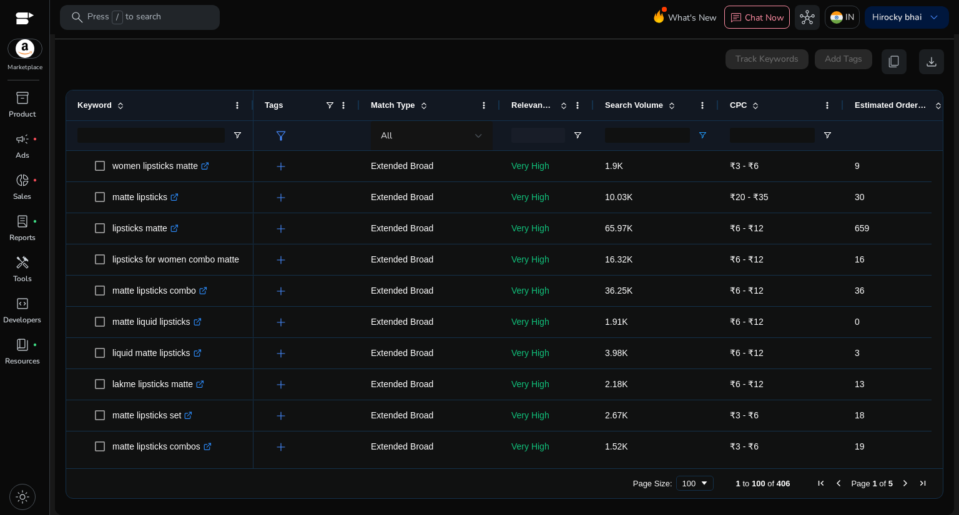
click at [833, 482] on span "Previous Page" at bounding box center [838, 484] width 10 height 10
drag, startPoint x: 632, startPoint y: 139, endPoint x: 600, endPoint y: 142, distance: 32.0
click at [600, 142] on div "****" at bounding box center [655, 135] width 125 height 30
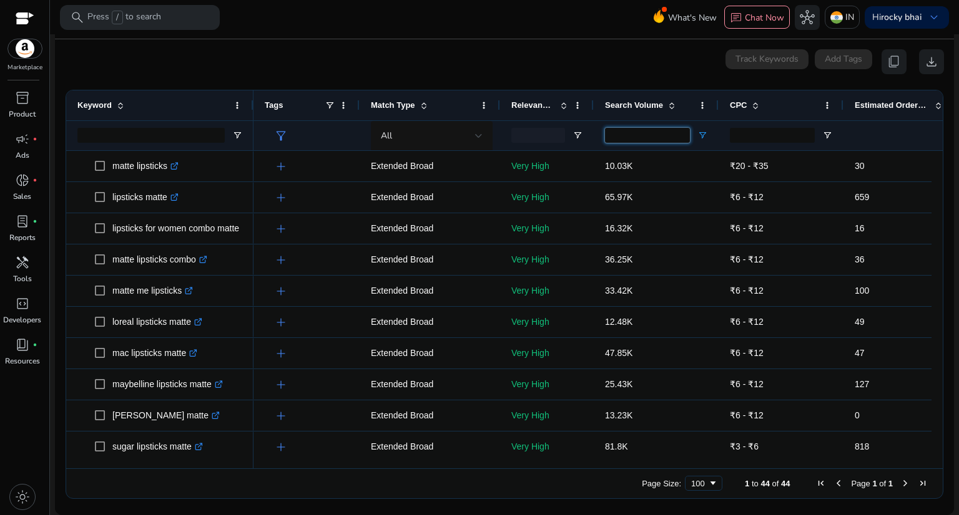
type input "*****"
click at [720, 143] on div at bounding box center [780, 135] width 125 height 30
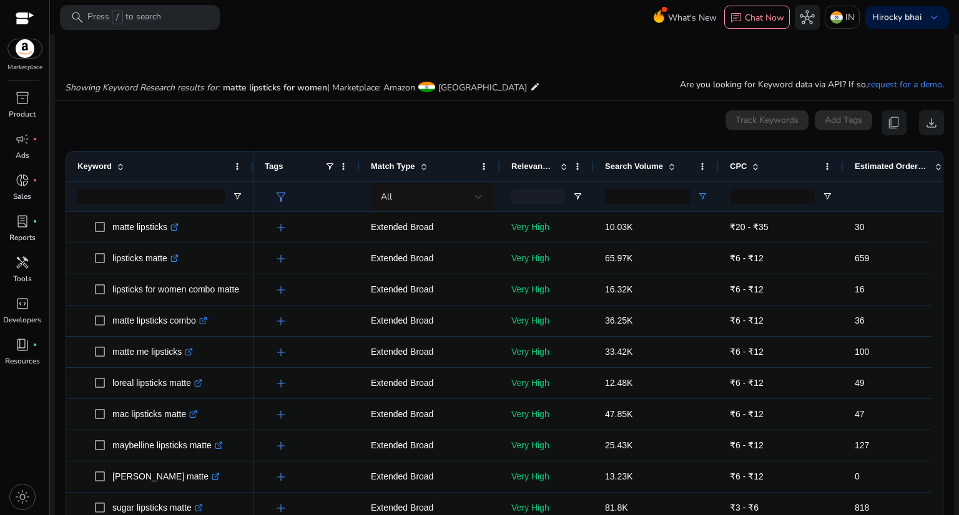
scroll to position [161, 0]
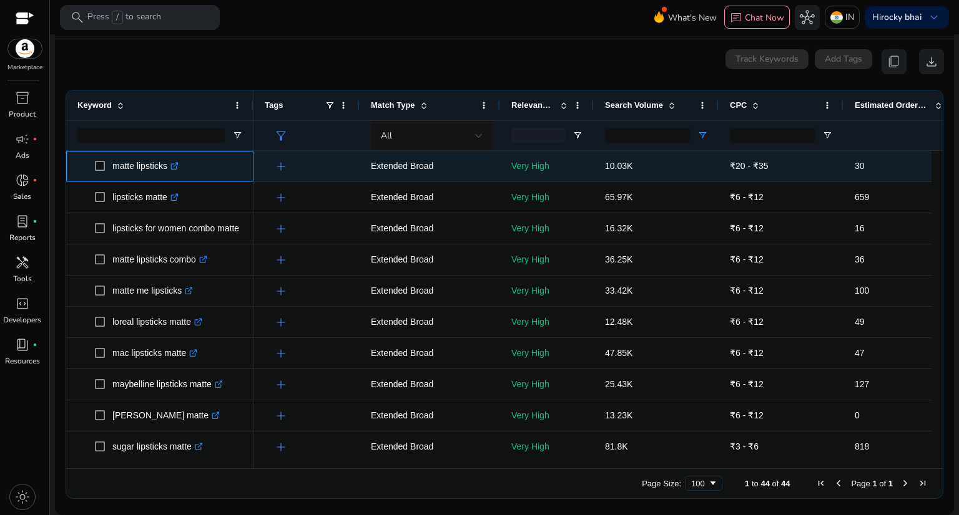
click at [177, 165] on icon ".st0{fill:#2c8af8}" at bounding box center [174, 166] width 8 height 8
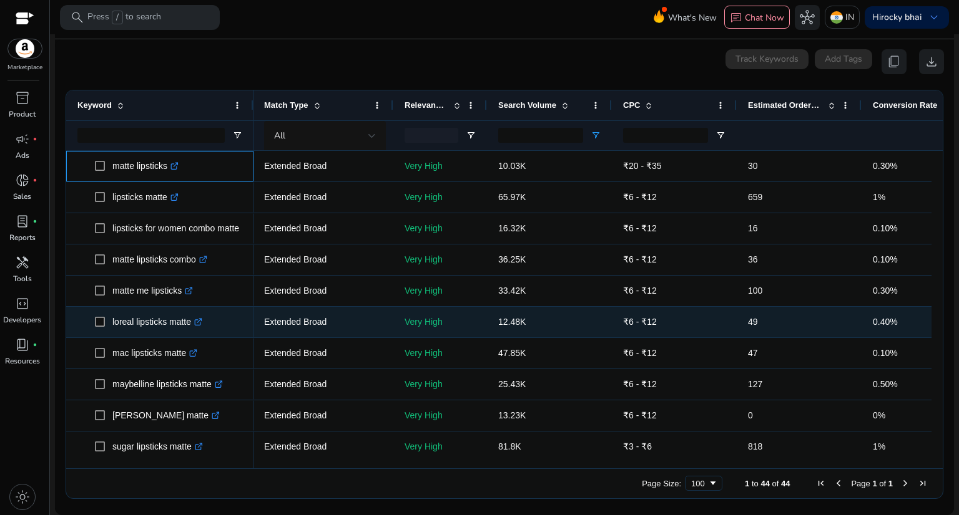
scroll to position [0, 0]
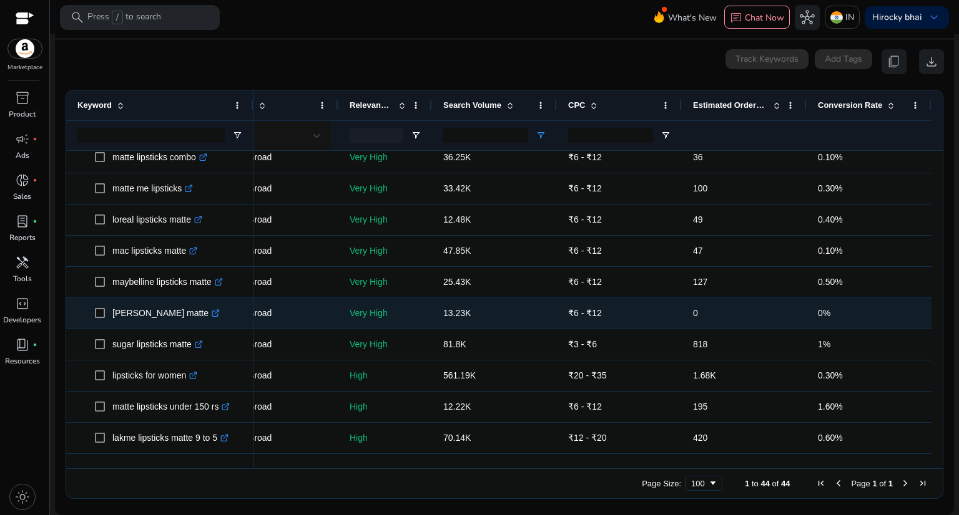
scroll to position [112, 0]
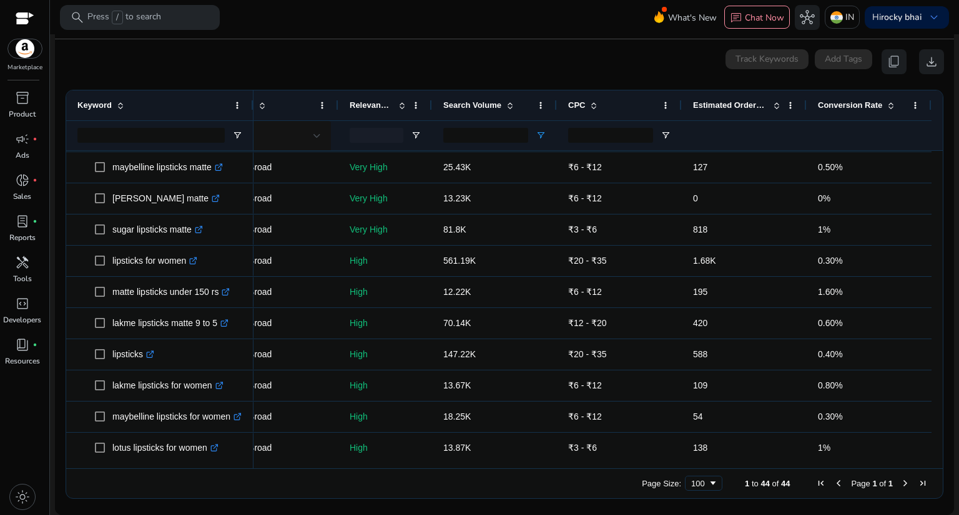
click at [889, 60] on app-icon-holder "content_copy" at bounding box center [893, 61] width 25 height 25
click at [600, 133] on input "CPC Filter Input" at bounding box center [610, 135] width 85 height 15
type input "*"
click at [675, 144] on div at bounding box center [619, 135] width 125 height 30
click at [598, 135] on input "CPC Filter Input" at bounding box center [610, 135] width 85 height 15
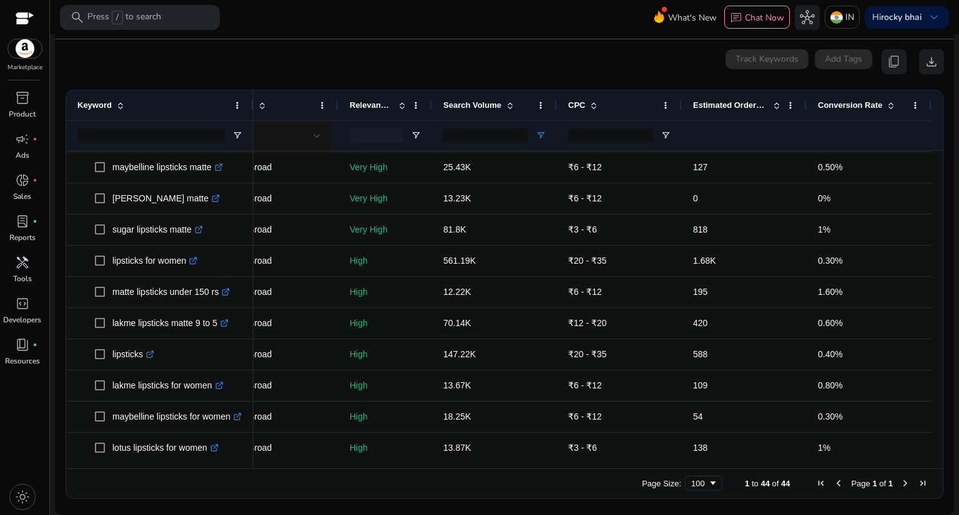
click at [693, 138] on div at bounding box center [744, 135] width 102 height 29
click at [608, 130] on input "CPC Filter Input" at bounding box center [610, 135] width 85 height 15
type input "*"
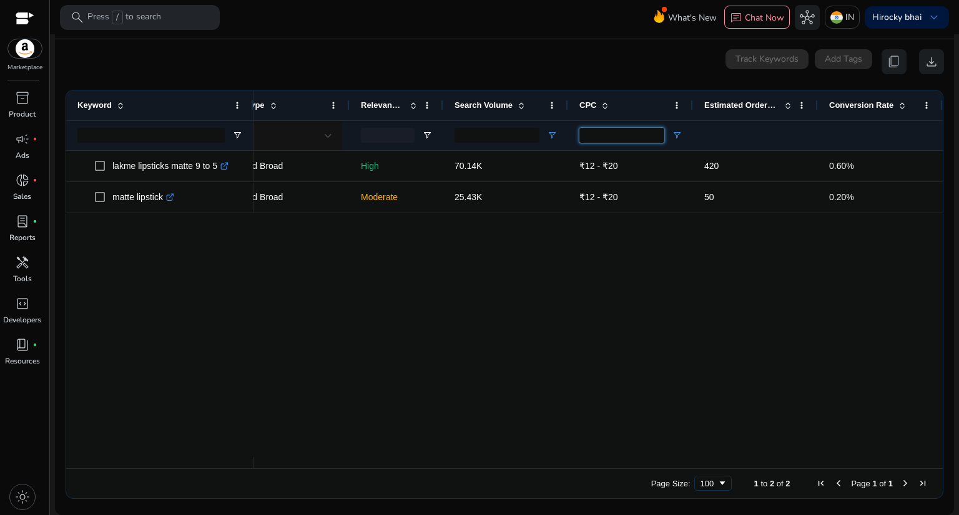
scroll to position [0, 155]
type input "**"
click at [671, 135] on span "Open Filter Menu" at bounding box center [676, 135] width 10 height 10
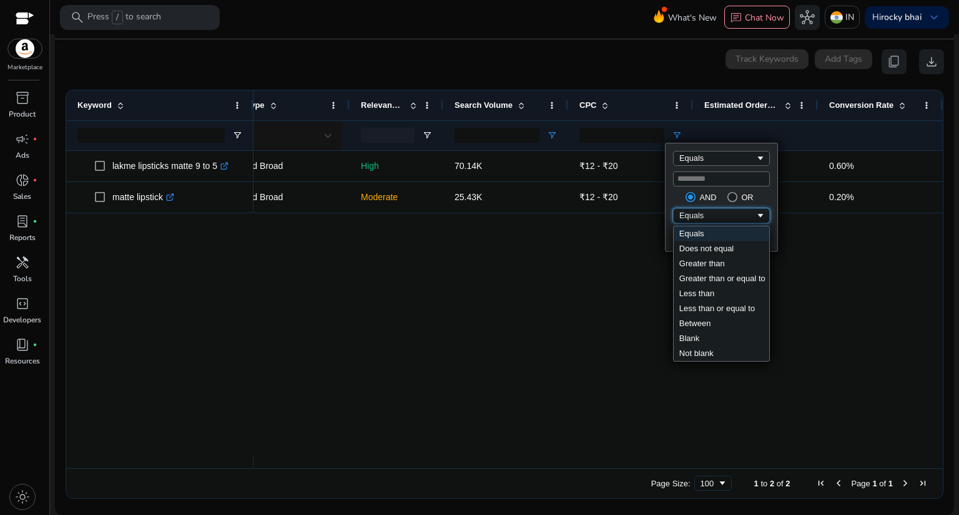
click at [716, 215] on div "Equals" at bounding box center [717, 215] width 76 height 9
click at [717, 220] on div "Less than" at bounding box center [717, 215] width 76 height 9
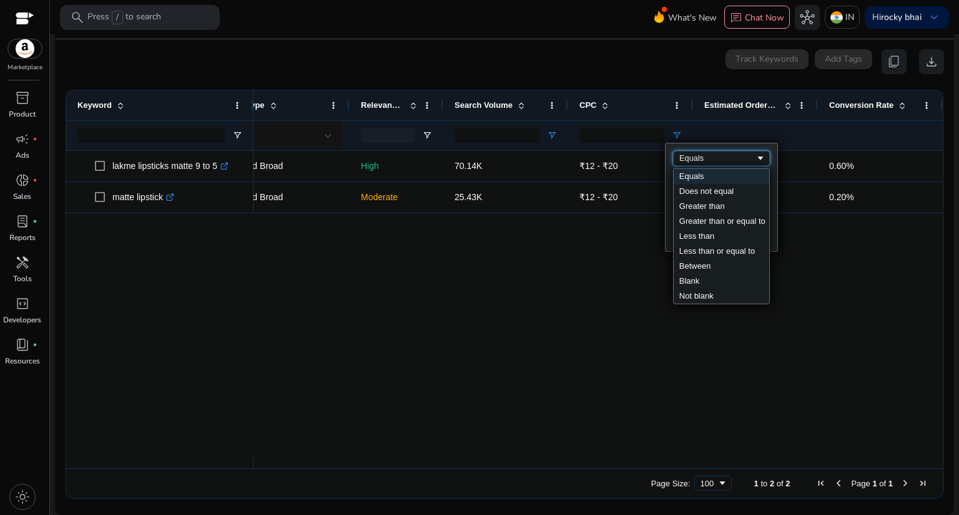
click at [725, 155] on div "Equals" at bounding box center [717, 158] width 76 height 9
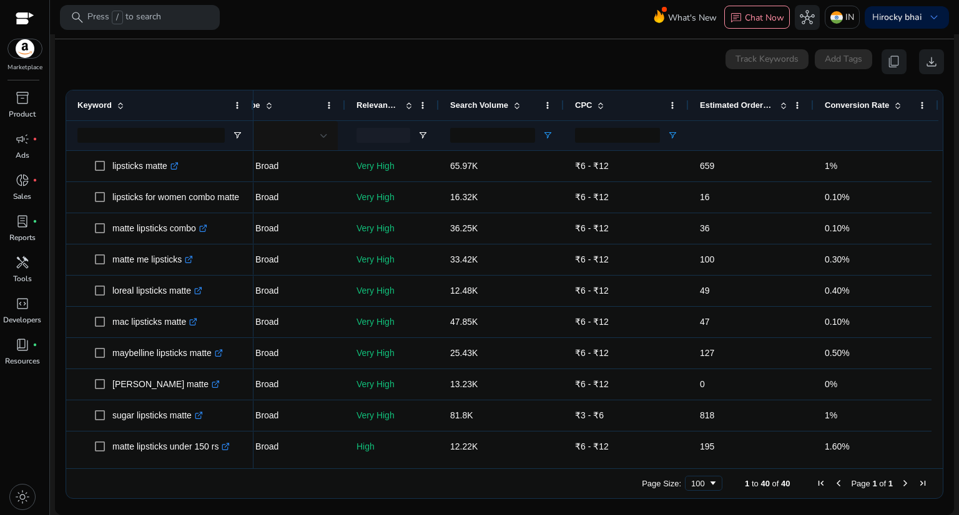
click at [719, 127] on div at bounding box center [751, 135] width 102 height 29
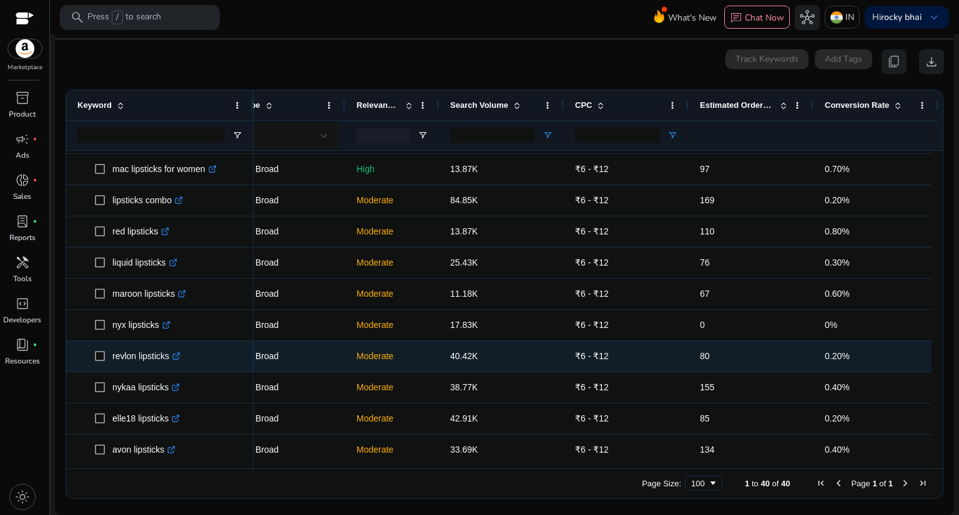
scroll to position [442, 0]
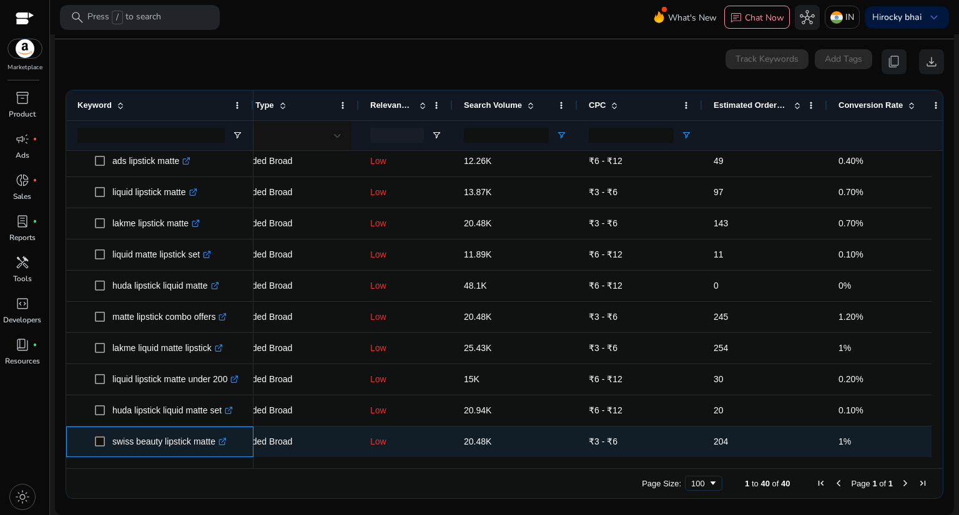
click at [224, 447] on link ".st0{fill:#2c8af8}" at bounding box center [220, 442] width 11 height 10
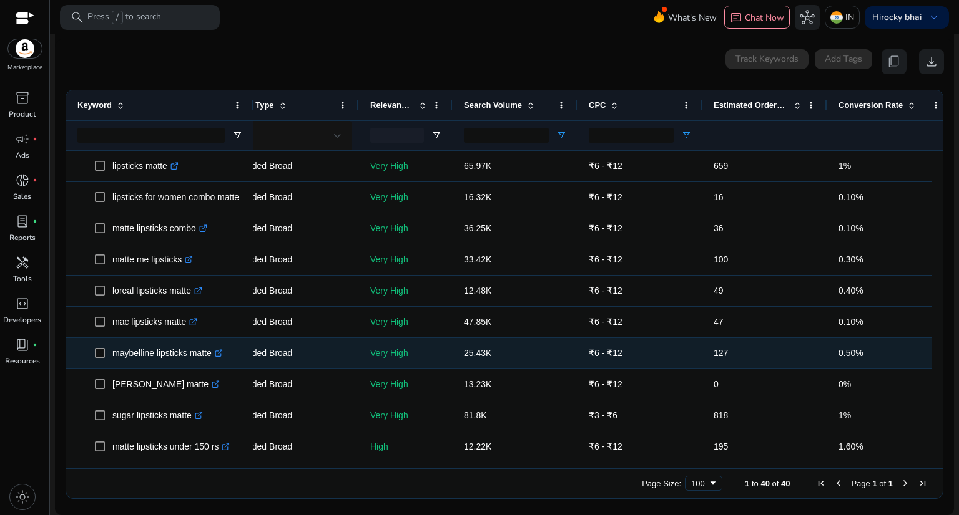
scroll to position [0, 0]
